Goal: Task Accomplishment & Management: Complete application form

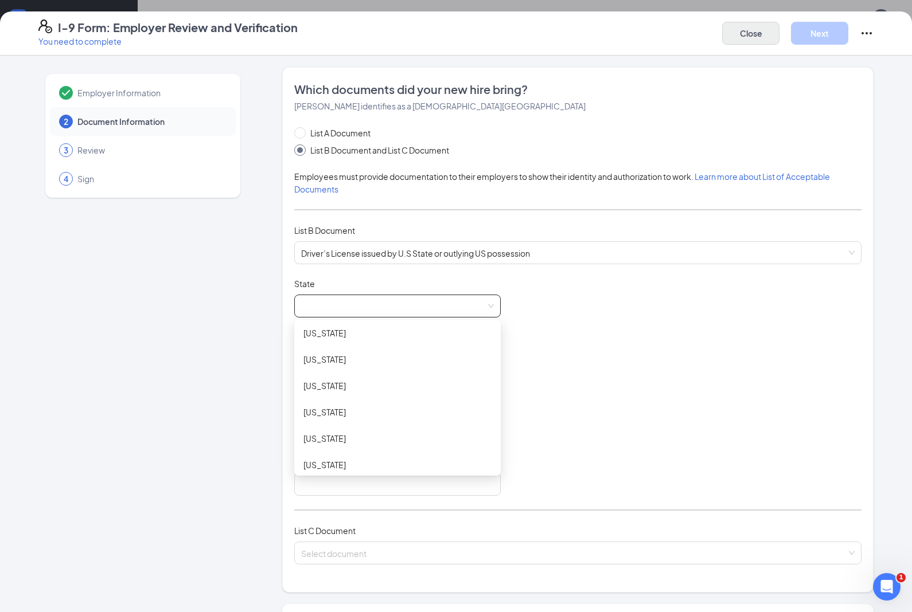
click at [739, 27] on button "Close" at bounding box center [750, 33] width 57 height 23
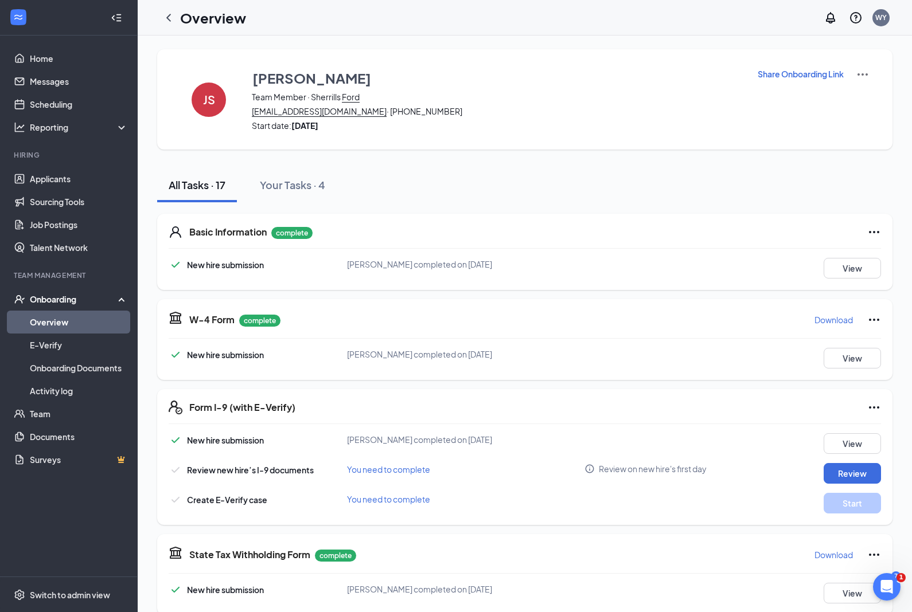
click at [74, 323] on link "Overview" at bounding box center [79, 322] width 98 height 23
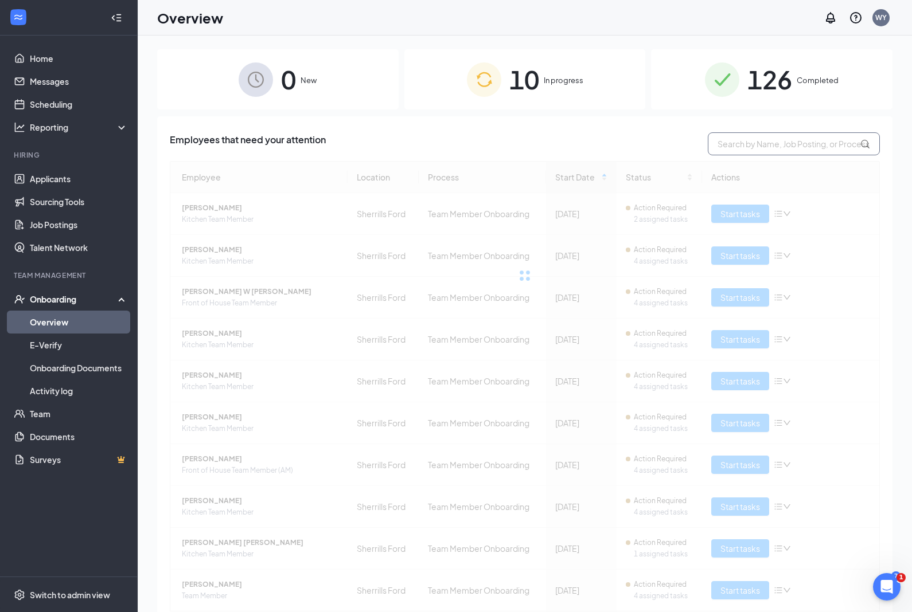
click at [760, 146] on input "text" at bounding box center [794, 143] width 172 height 23
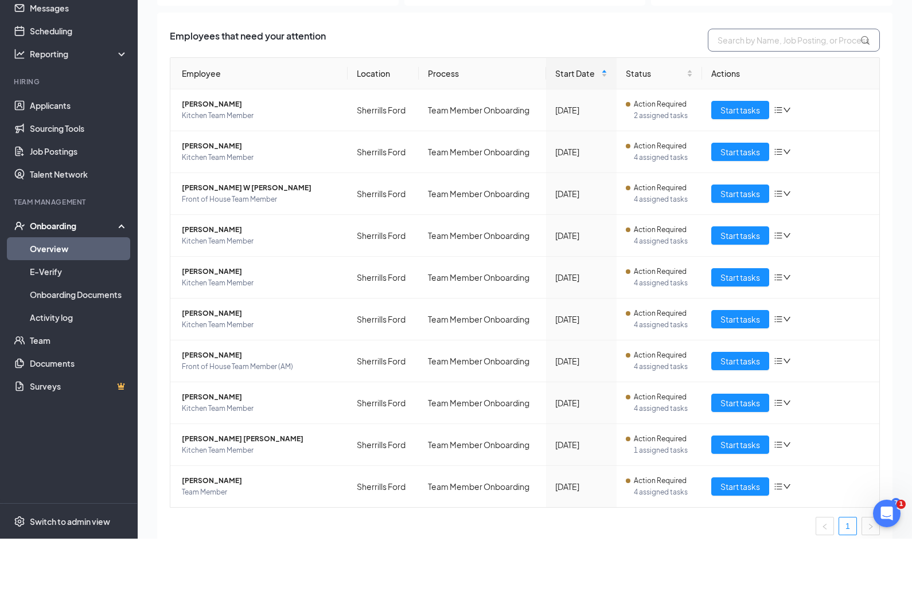
scroll to position [30, 0]
click at [733, 470] on span "Start tasks" at bounding box center [740, 476] width 40 height 13
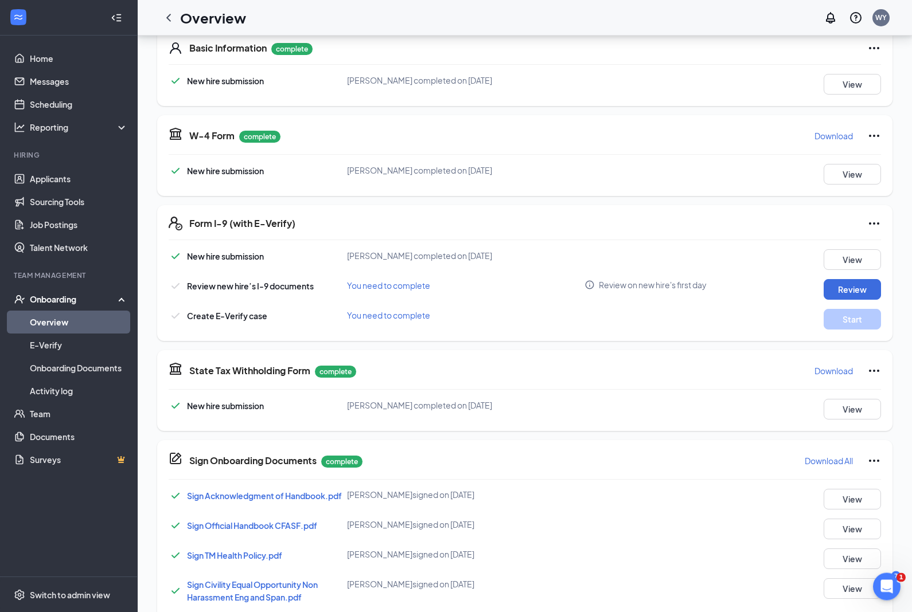
scroll to position [184, 0]
click at [852, 294] on button "Review" at bounding box center [851, 289] width 57 height 21
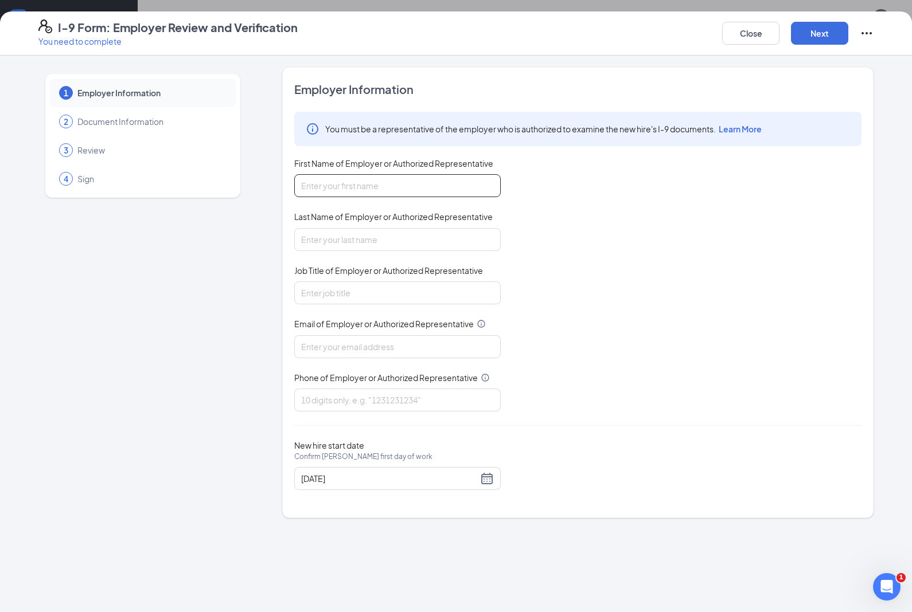
click at [458, 177] on input "First Name of Employer or Authorized Representative" at bounding box center [397, 185] width 206 height 23
type input "[PERSON_NAME]"
click at [421, 245] on input "Last Name of Employer or Authorized Representative" at bounding box center [397, 239] width 206 height 23
type input "[PERSON_NAME]"
type input "owner/operator"
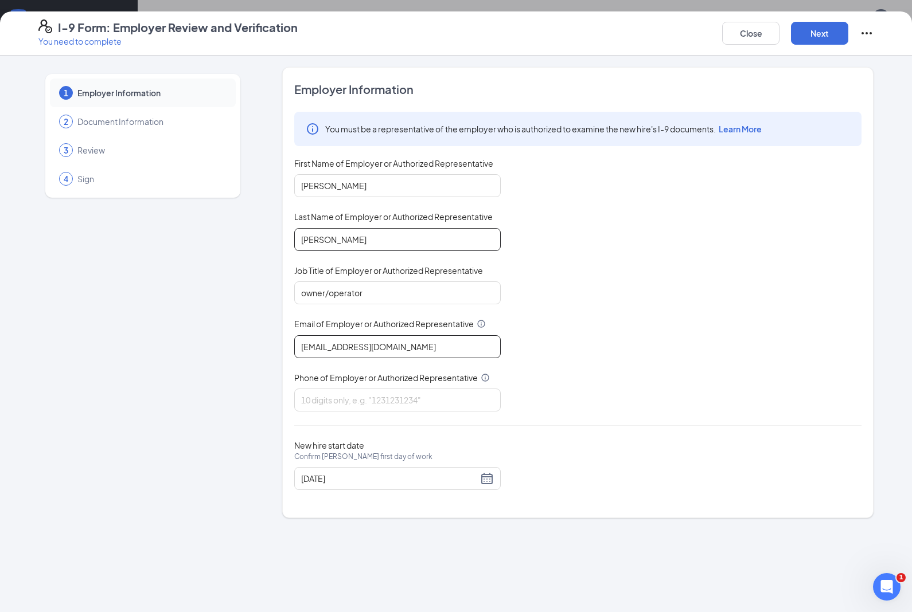
type input "[EMAIL_ADDRESS][DOMAIN_NAME]"
type input "7047555883"
click at [487, 480] on div "[DATE]" at bounding box center [397, 479] width 193 height 14
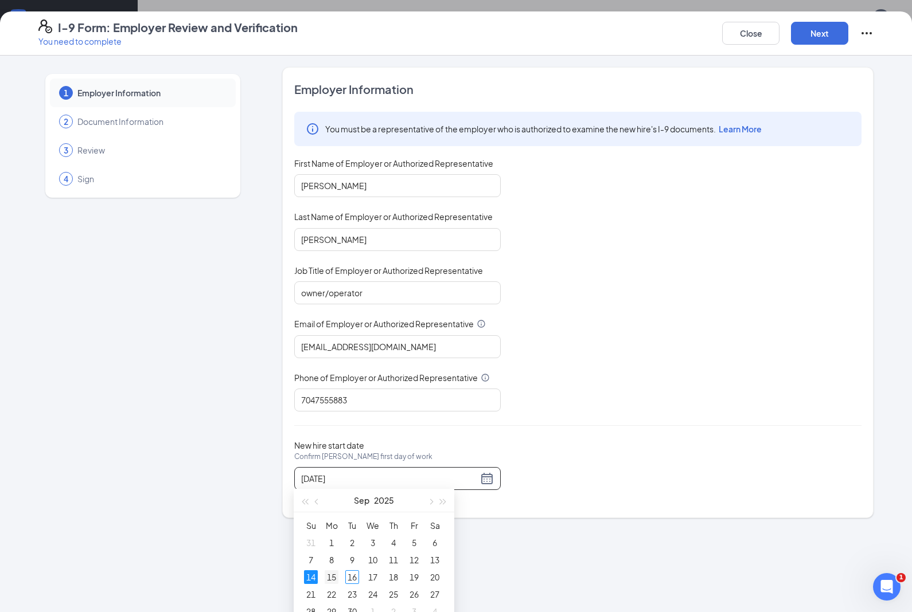
type input "[DATE]"
click at [332, 578] on div "15" at bounding box center [332, 578] width 14 height 14
click at [831, 31] on button "Next" at bounding box center [819, 33] width 57 height 23
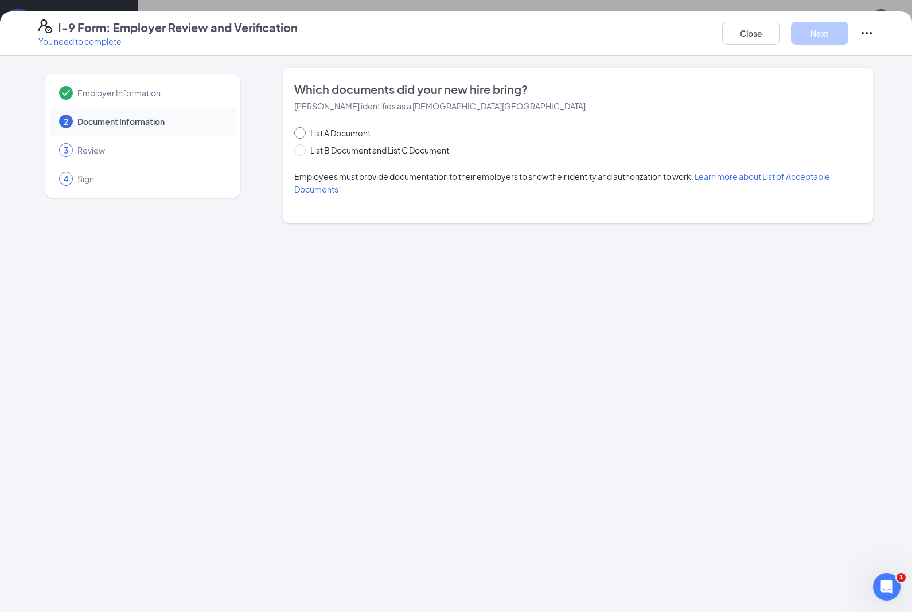
click at [301, 132] on input "List A Document" at bounding box center [298, 131] width 8 height 8
radio input "true"
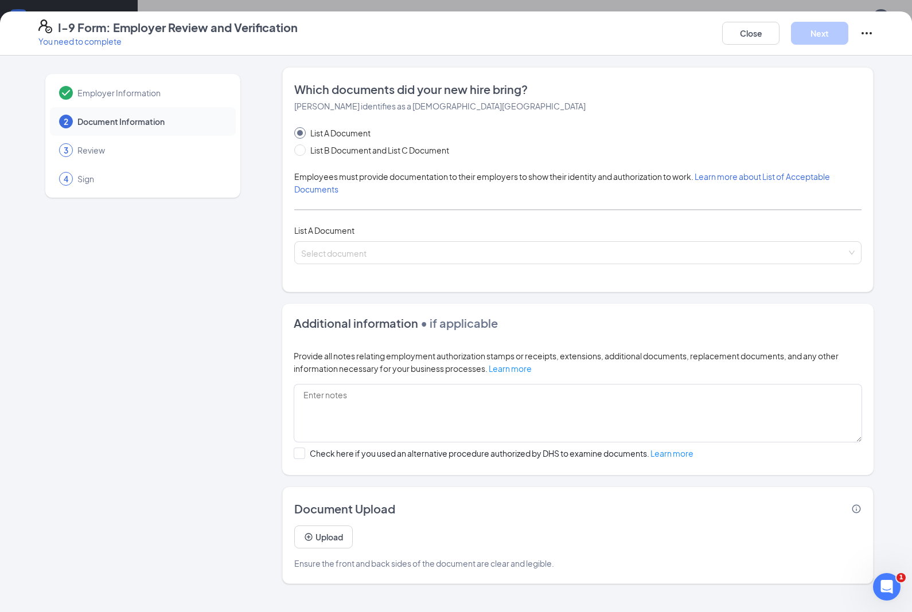
click at [515, 237] on div "List A Document List B Document and List C Document Employees must provide docu…" at bounding box center [577, 196] width 567 height 138
click at [565, 256] on input "search" at bounding box center [573, 250] width 545 height 17
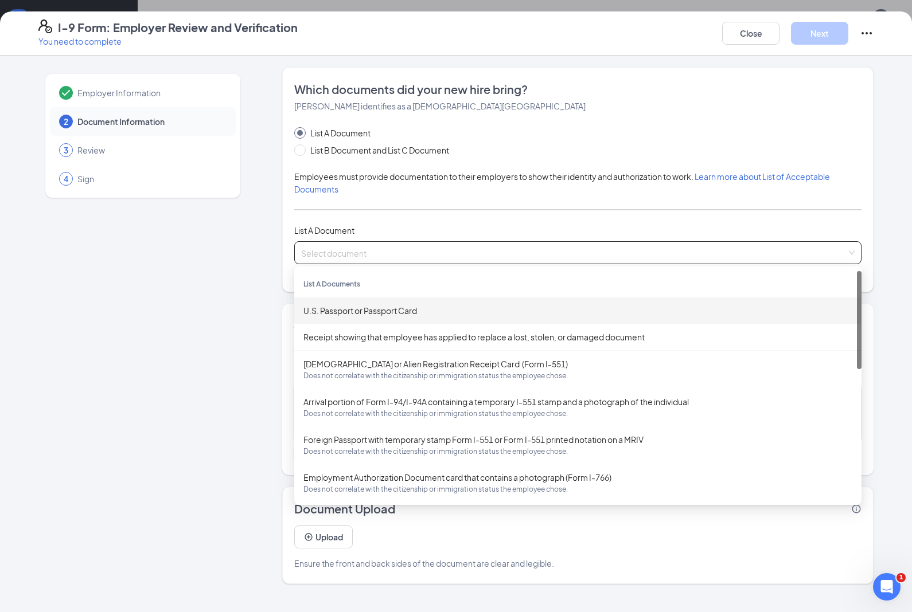
click at [444, 305] on div "U.S. Passport or Passport Card" at bounding box center [577, 311] width 549 height 13
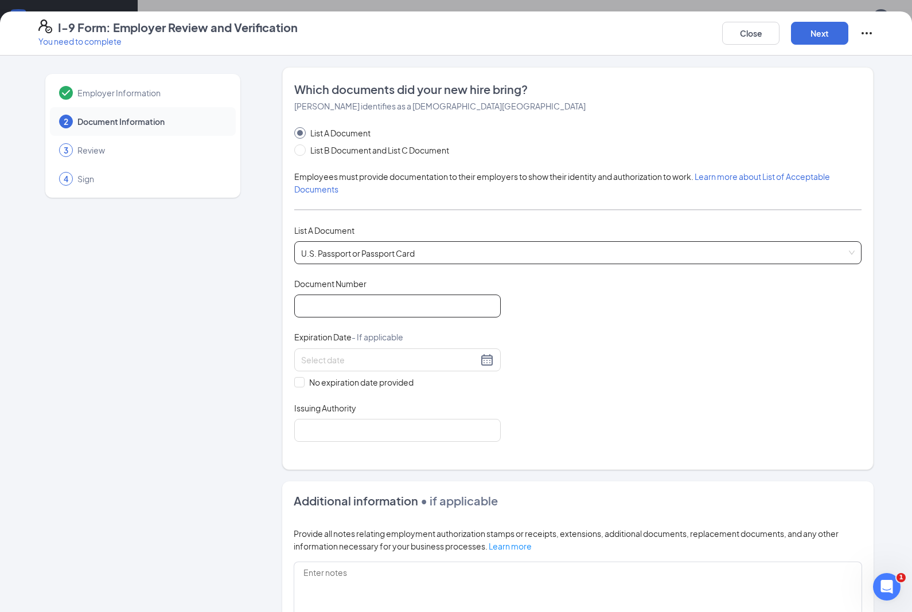
click at [444, 303] on input "Document Number" at bounding box center [397, 306] width 206 height 23
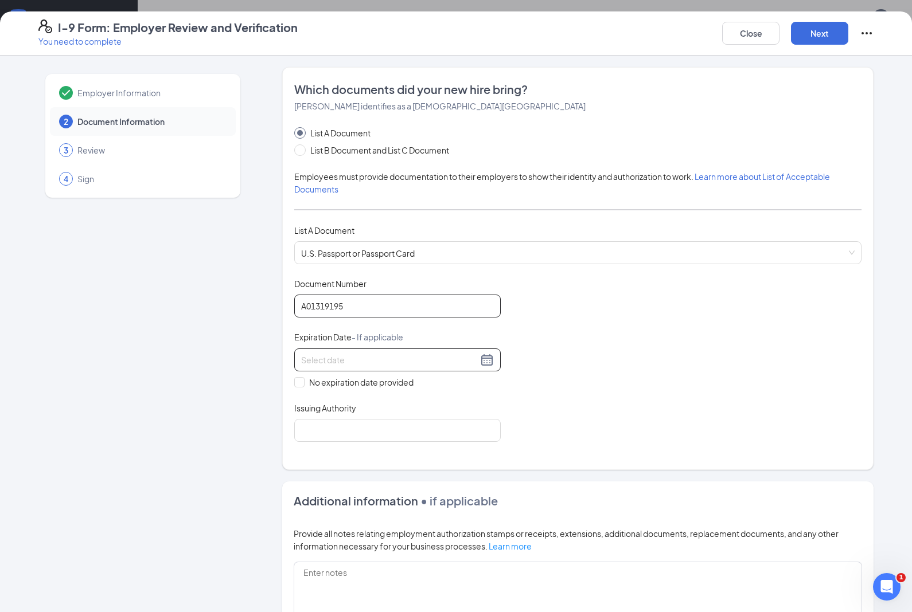
type input "A01319195"
click at [477, 358] on input at bounding box center [389, 360] width 177 height 13
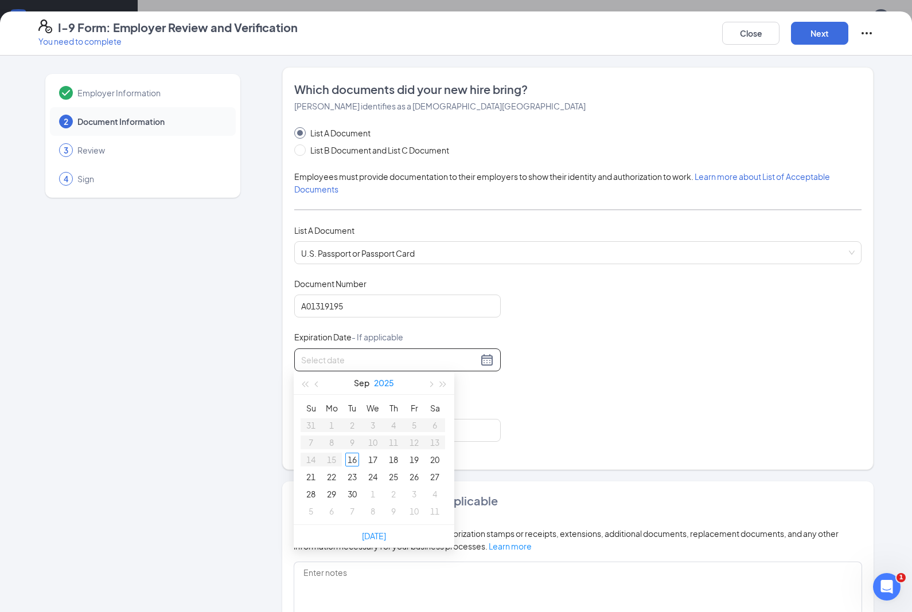
click at [388, 378] on button "2025" at bounding box center [384, 383] width 20 height 23
type input "[DATE]"
click at [374, 485] on div "2026" at bounding box center [374, 490] width 34 height 14
click at [384, 384] on button "2026" at bounding box center [383, 383] width 19 height 23
type input "[DATE]"
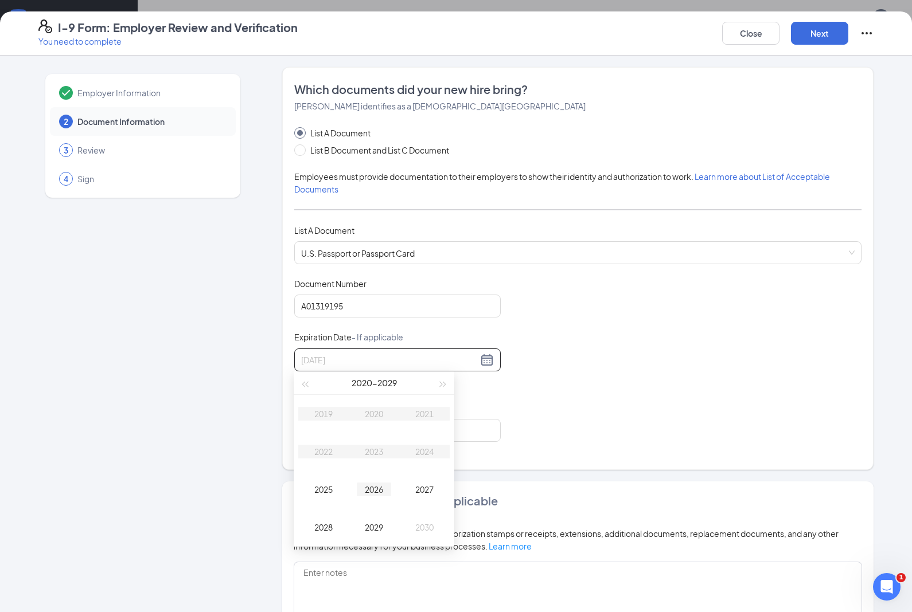
click at [372, 491] on div "2026" at bounding box center [374, 490] width 34 height 14
click at [427, 383] on button "button" at bounding box center [430, 383] width 13 height 23
type input "[DATE]"
click at [309, 454] on div "11" at bounding box center [311, 460] width 14 height 14
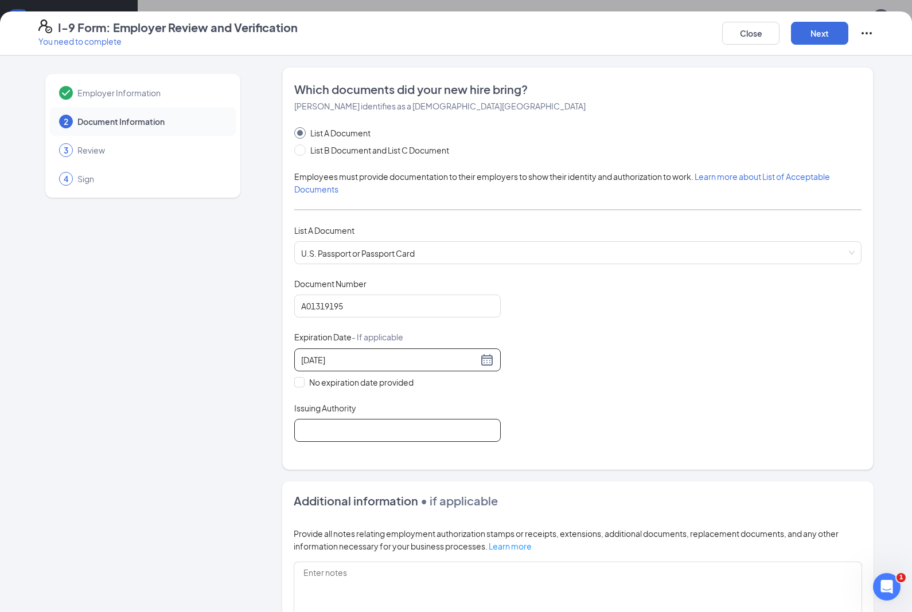
click at [420, 427] on input "Issuing Authority" at bounding box center [397, 430] width 206 height 23
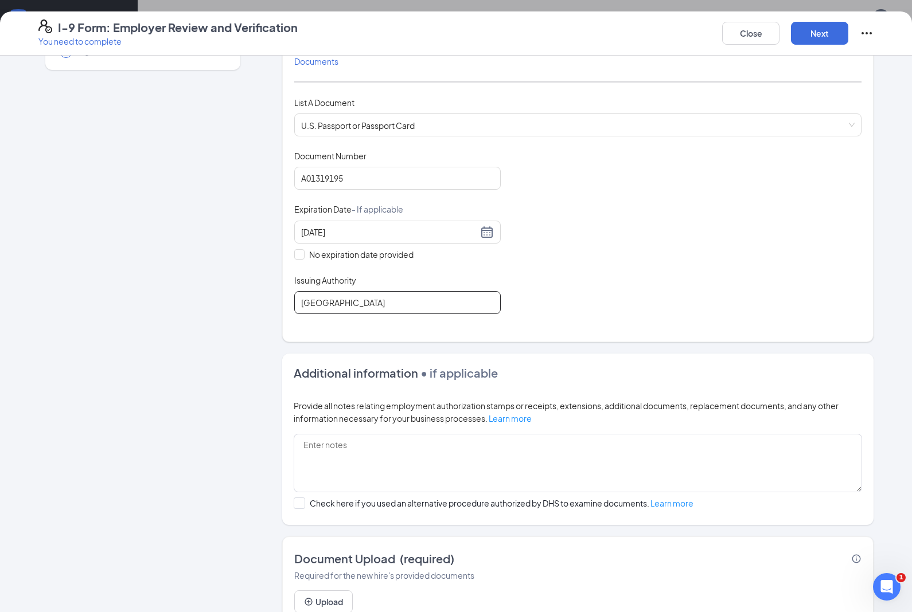
scroll to position [127, 0]
type input "[GEOGRAPHIC_DATA]"
click at [229, 505] on div "Employer Information 2 Document Information 3 Review 4 Sign" at bounding box center [142, 295] width 209 height 710
click at [331, 599] on button "Upload" at bounding box center [323, 602] width 58 height 23
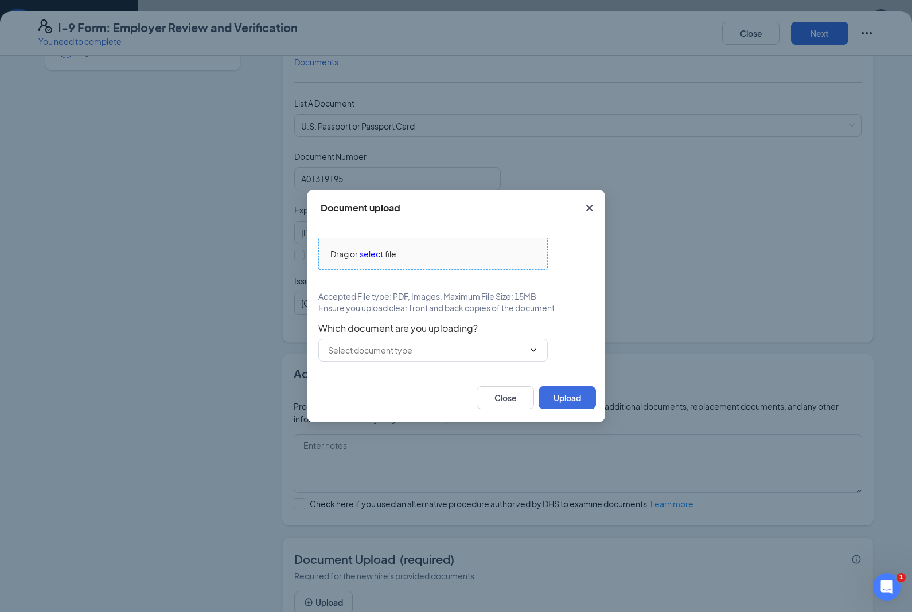
click at [377, 260] on span "select" at bounding box center [372, 254] width 24 height 13
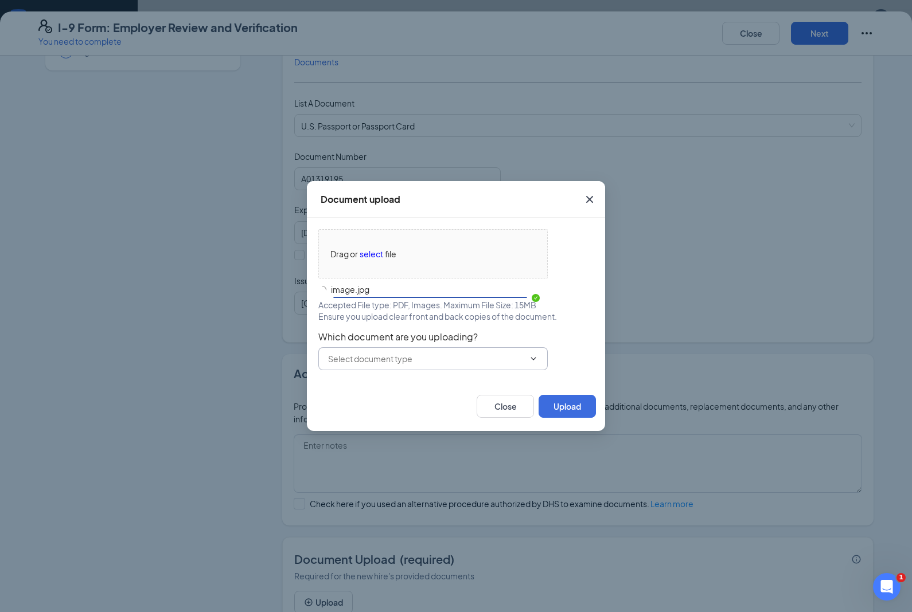
click at [508, 365] on input "text" at bounding box center [426, 359] width 196 height 13
click at [427, 387] on div "U.S. Passport or Passport Card" at bounding box center [394, 380] width 114 height 13
type input "U.S. Passport or Passport Card"
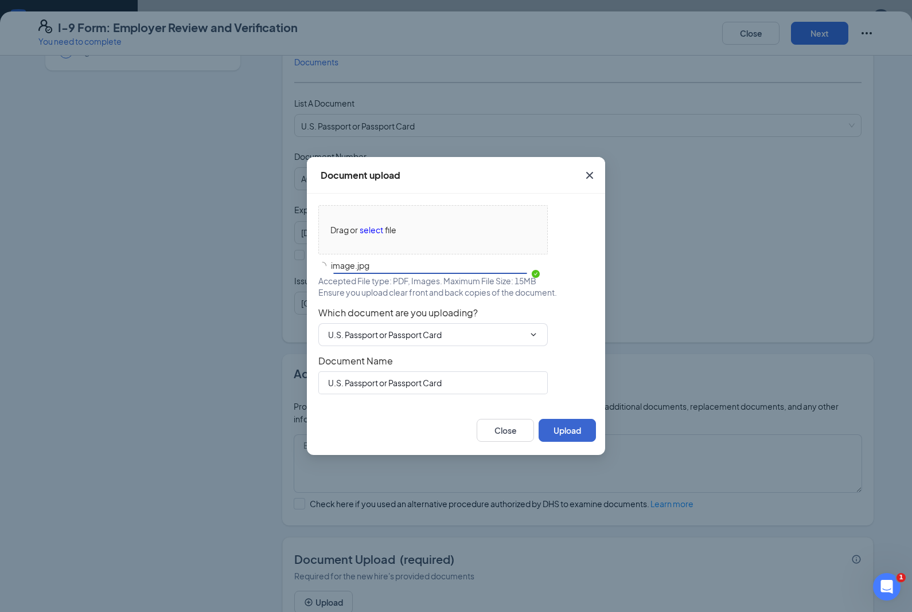
click at [570, 442] on button "Upload" at bounding box center [566, 430] width 57 height 23
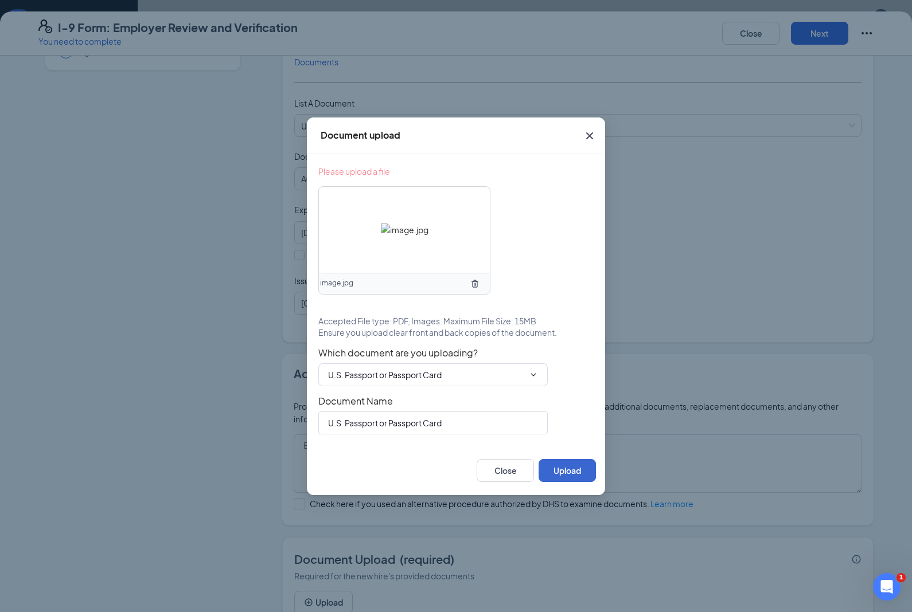
click at [569, 482] on button "Upload" at bounding box center [566, 470] width 57 height 23
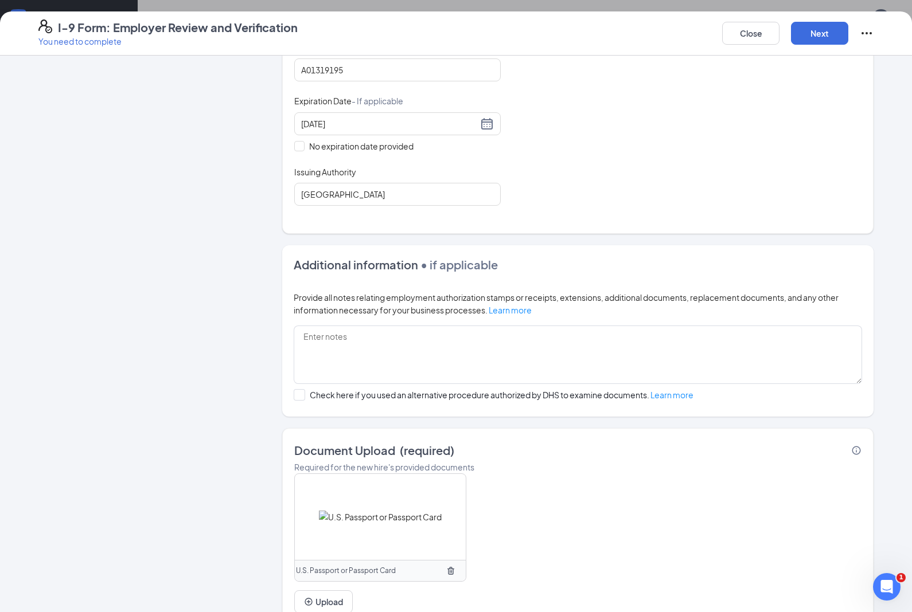
scroll to position [236, 0]
click at [330, 594] on button "Upload" at bounding box center [323, 602] width 58 height 23
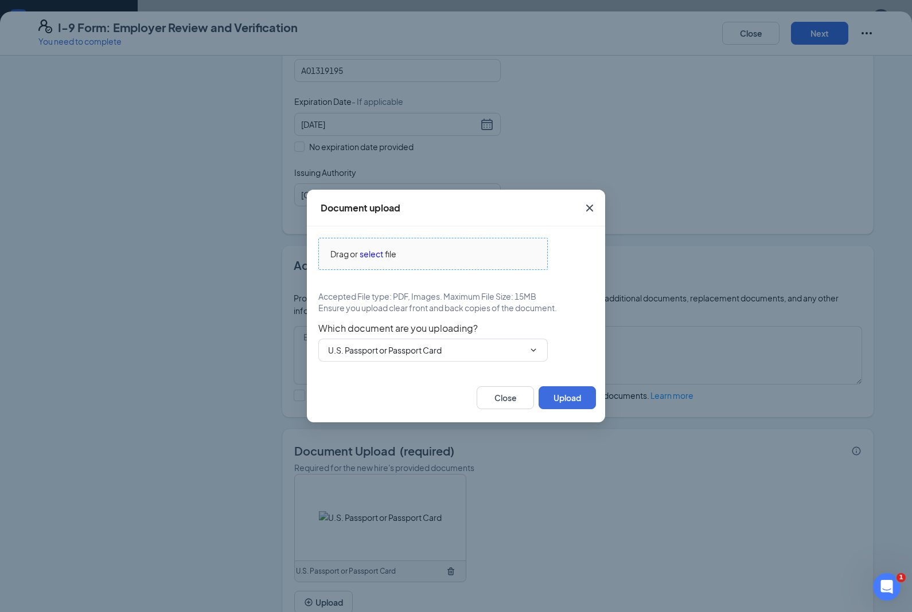
click at [383, 260] on span "select" at bounding box center [372, 254] width 24 height 13
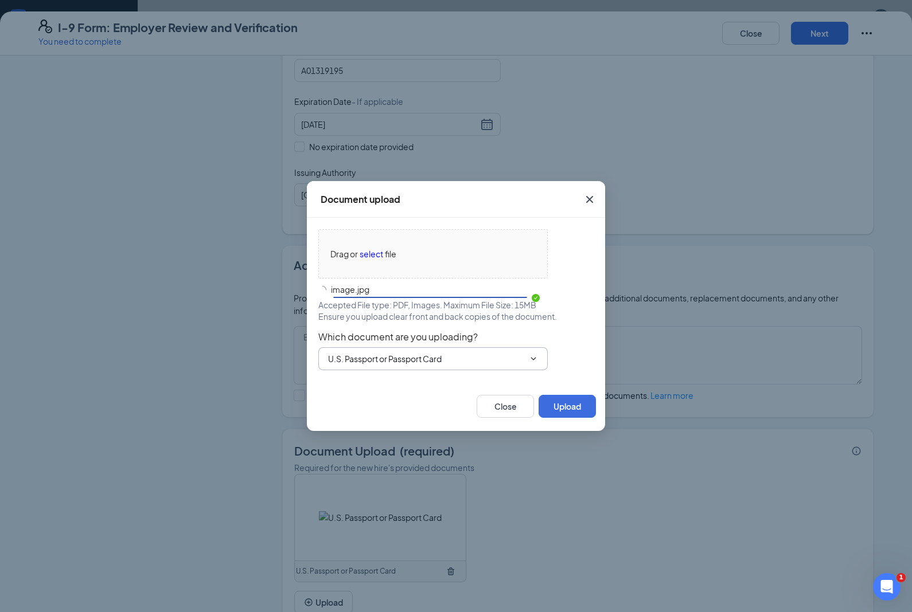
click at [498, 365] on input "U.S. Passport or Passport Card" at bounding box center [426, 359] width 196 height 13
click at [434, 387] on div "U.S. Passport or Passport Card" at bounding box center [394, 380] width 114 height 13
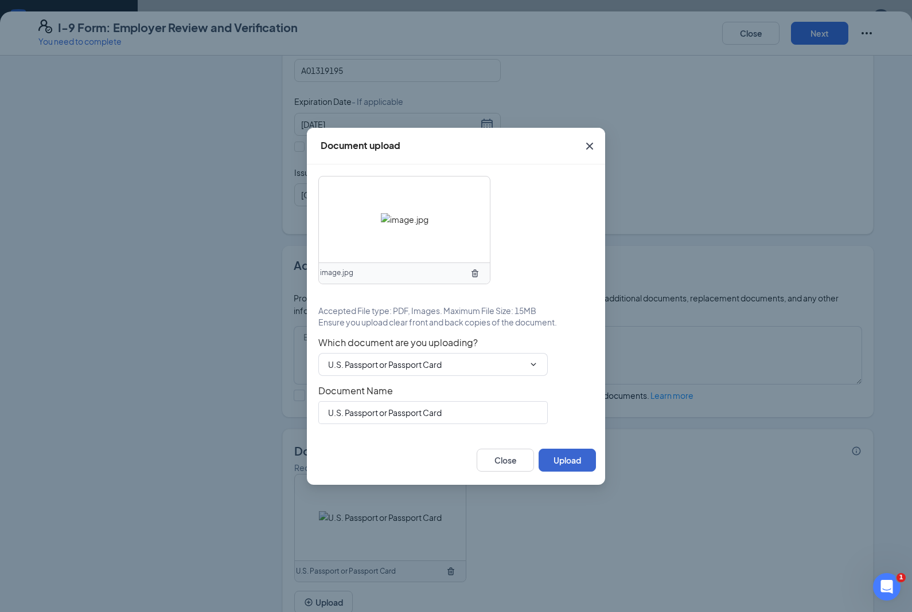
click at [575, 472] on button "Upload" at bounding box center [566, 460] width 57 height 23
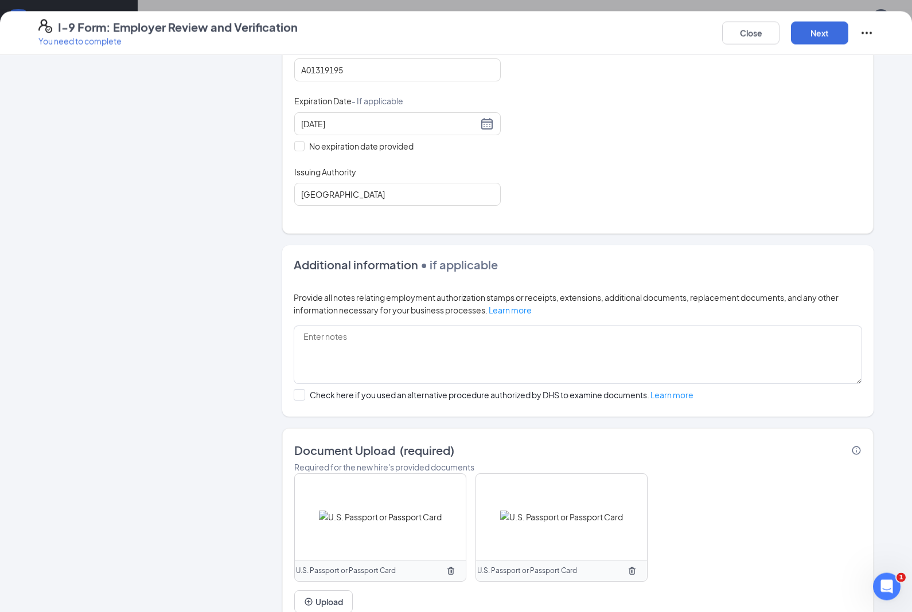
scroll to position [231, 0]
click at [826, 36] on button "Next" at bounding box center [819, 33] width 57 height 23
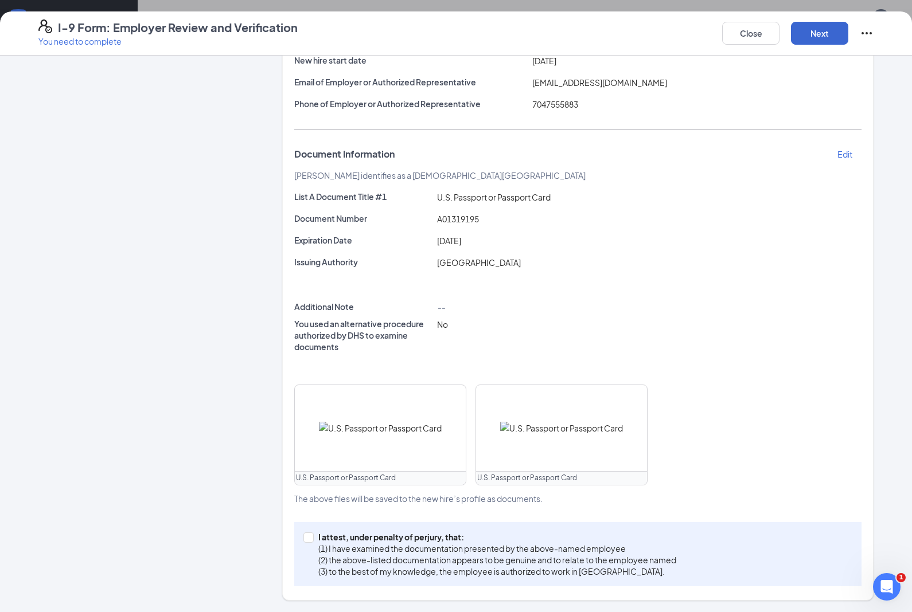
scroll to position [99, 0]
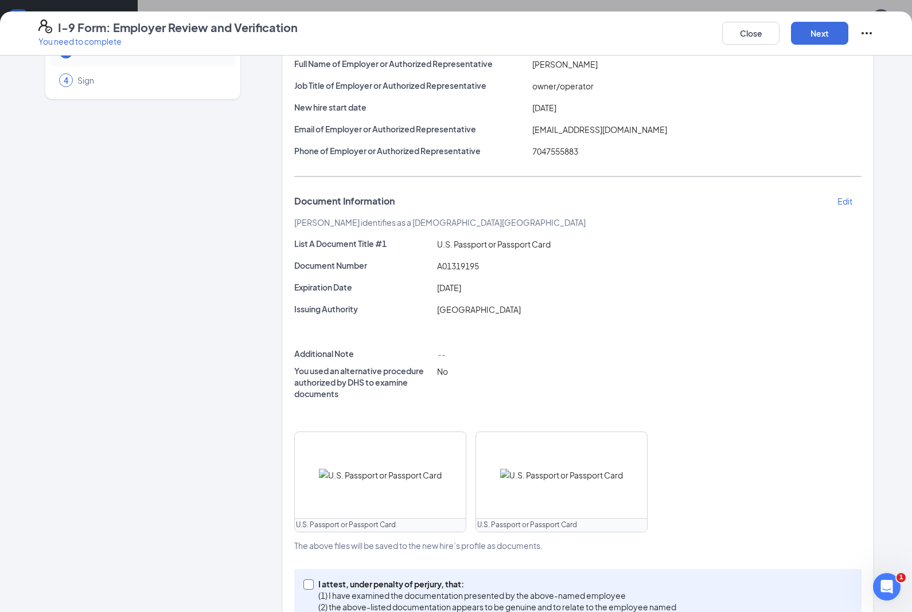
click at [303, 583] on input "I attest, under penalty of [PERSON_NAME], that: (1) I have examined the documen…" at bounding box center [307, 584] width 8 height 8
checkbox input "true"
click at [825, 41] on button "Next" at bounding box center [819, 33] width 57 height 23
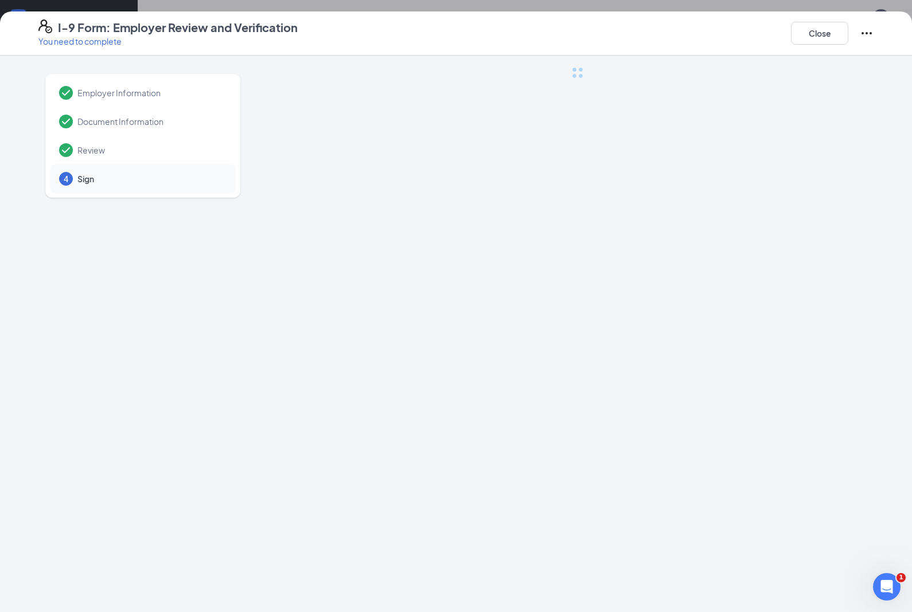
scroll to position [0, 0]
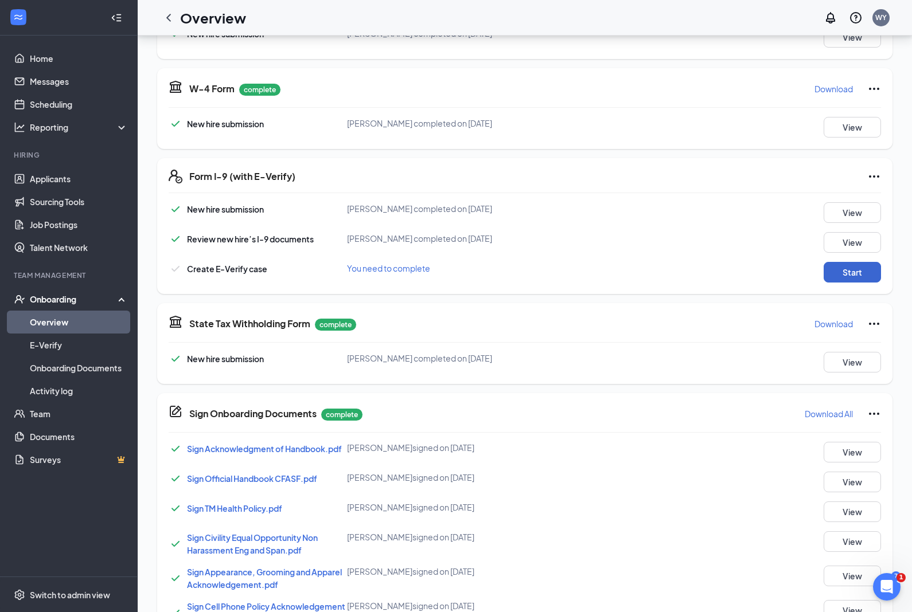
click at [854, 272] on button "Start" at bounding box center [851, 272] width 57 height 21
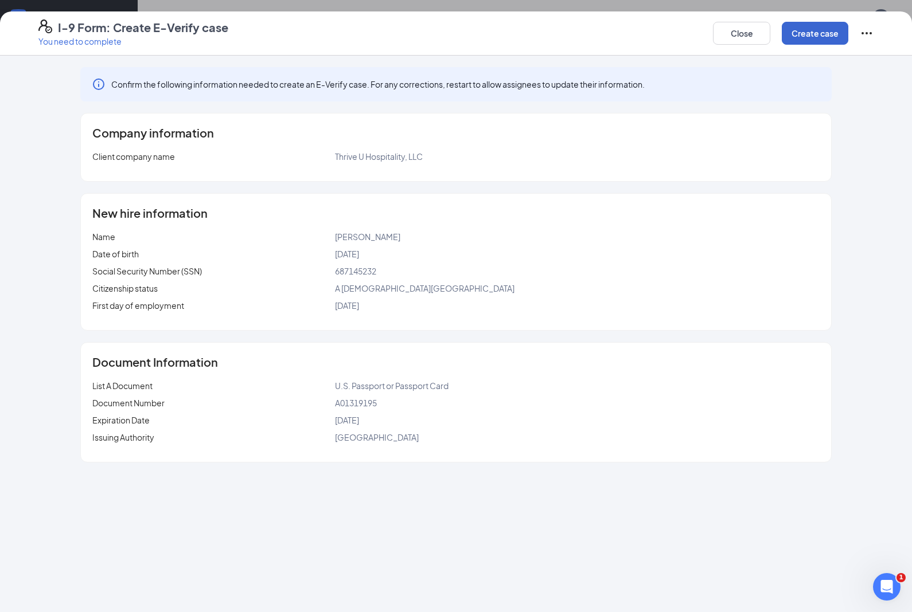
click at [819, 39] on button "Create case" at bounding box center [815, 33] width 67 height 23
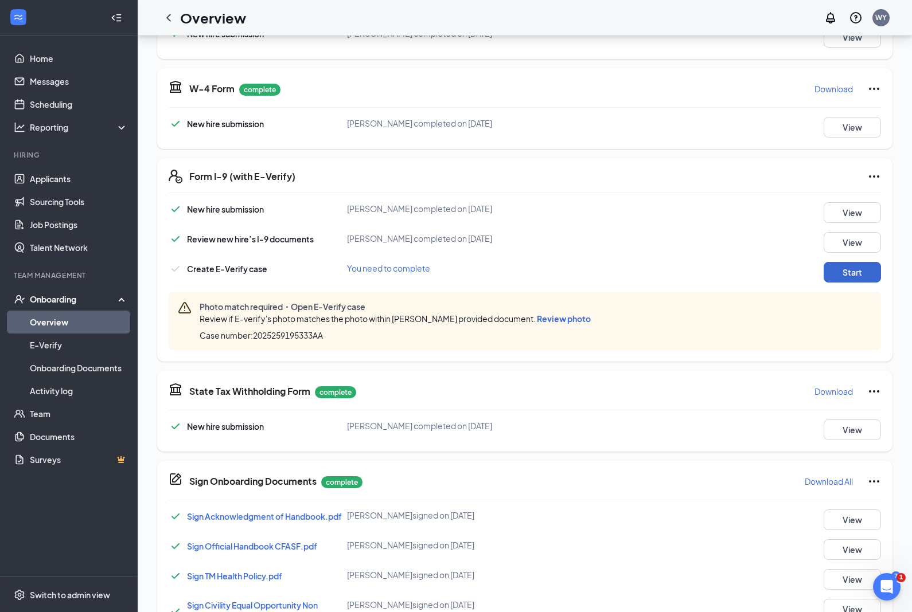
click at [850, 276] on button "Start" at bounding box center [851, 272] width 57 height 21
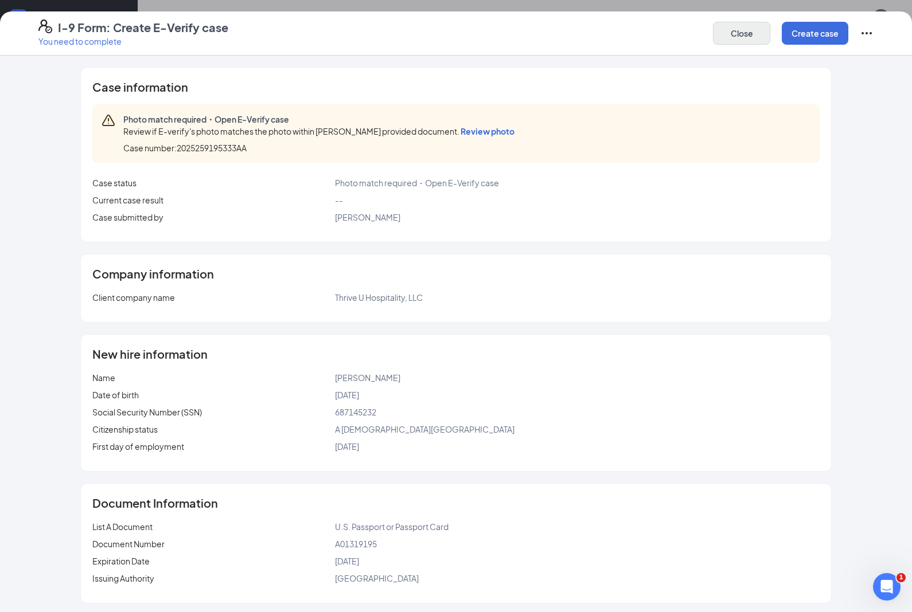
click at [749, 37] on button "Close" at bounding box center [741, 33] width 57 height 23
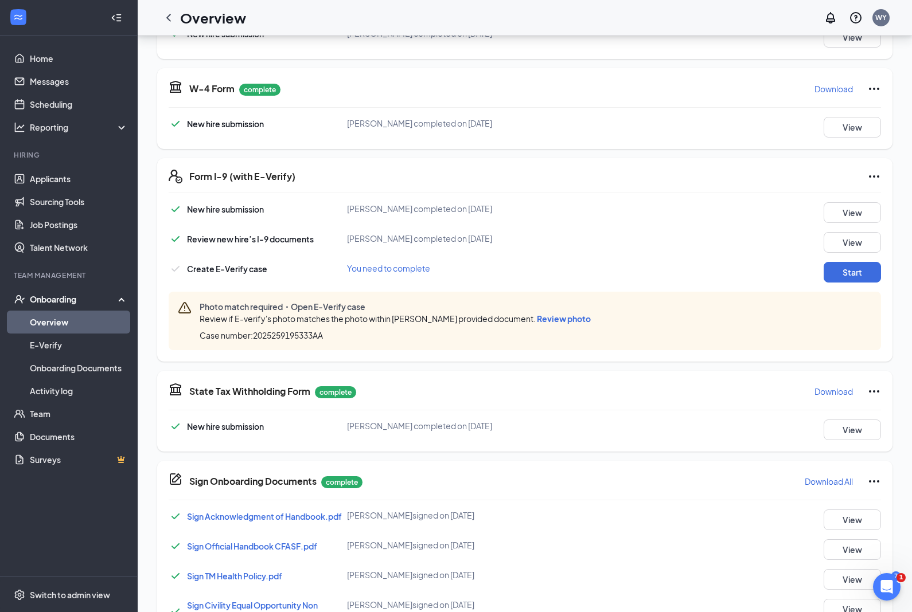
click at [572, 318] on span "Review photo" at bounding box center [564, 319] width 54 height 10
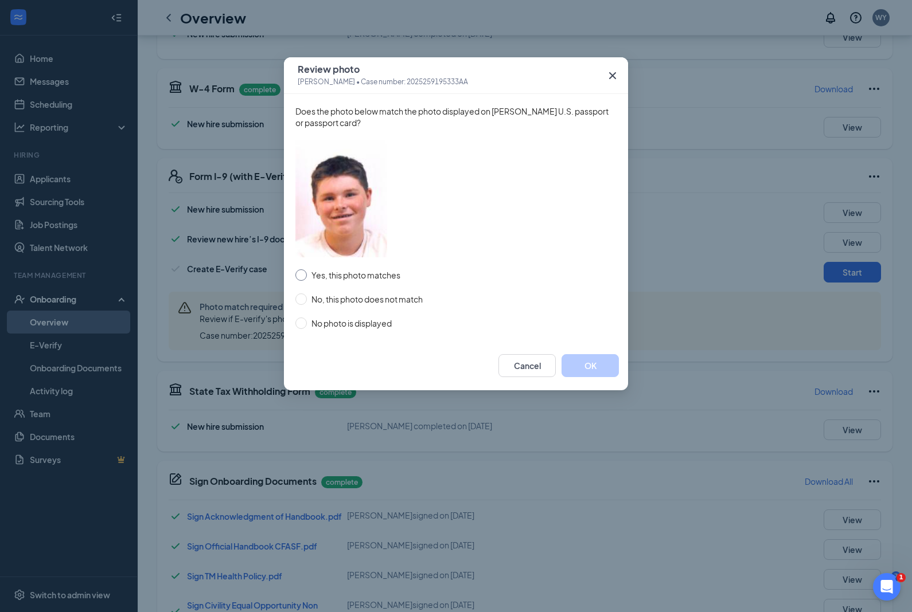
click at [306, 271] on span at bounding box center [300, 275] width 11 height 11
click at [306, 271] on input "Yes, this photo matches" at bounding box center [300, 275] width 11 height 11
radio input "true"
click at [591, 365] on button "OK" at bounding box center [589, 365] width 57 height 23
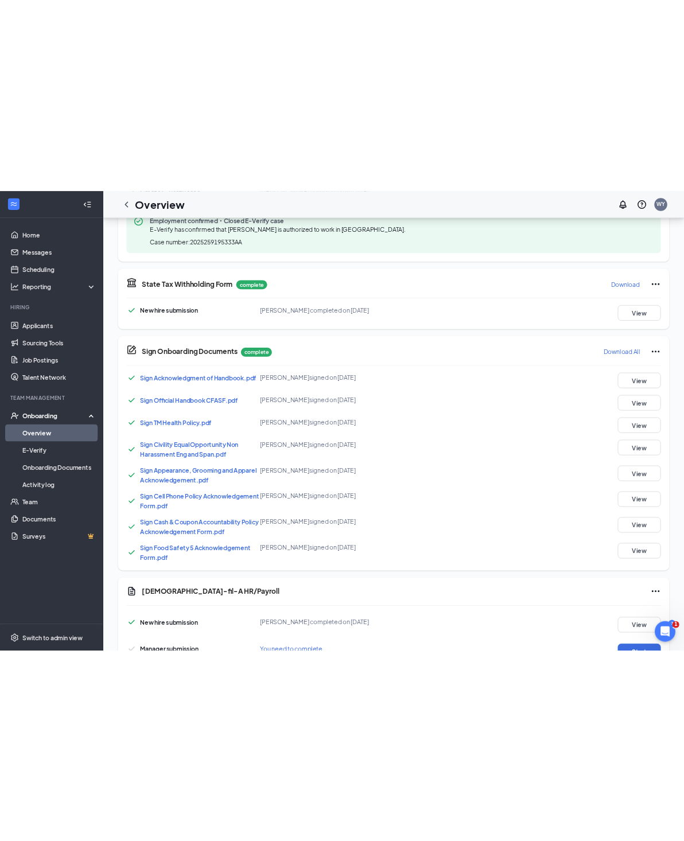
scroll to position [311, 0]
